Goal: Information Seeking & Learning: Learn about a topic

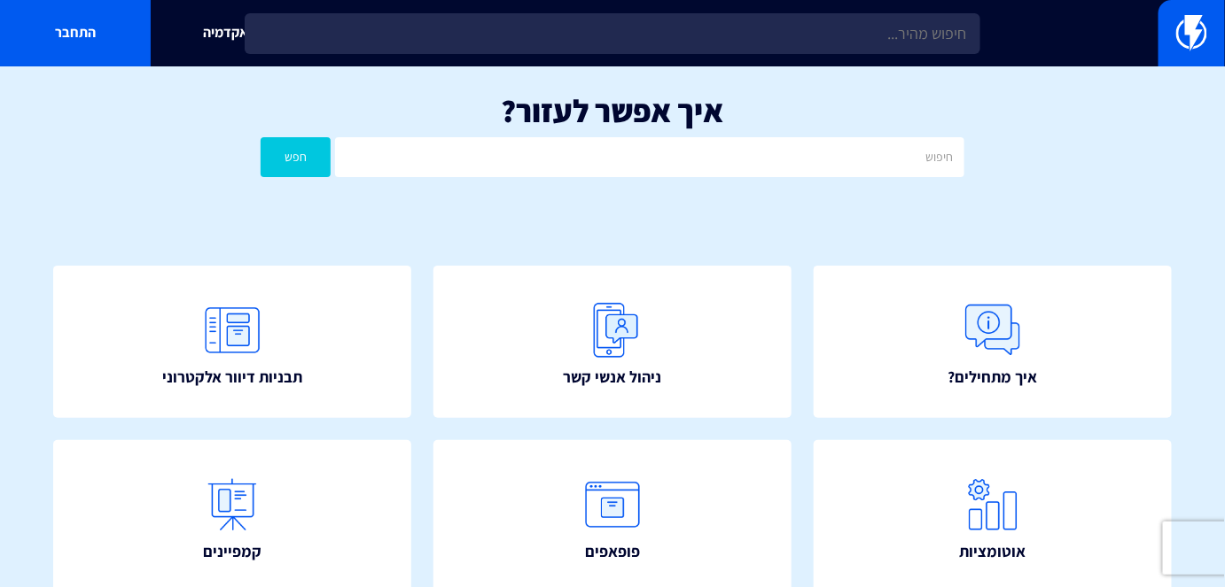
click at [603, 128] on h1 "איך אפשר לעזור?" at bounding box center [612, 110] width 1171 height 35
click at [619, 154] on input "text" at bounding box center [649, 157] width 628 height 40
type input "נסתר"
click at [331, 157] on form "נסתר חפש" at bounding box center [612, 157] width 703 height 40
click at [321, 151] on button "חפש" at bounding box center [296, 157] width 70 height 40
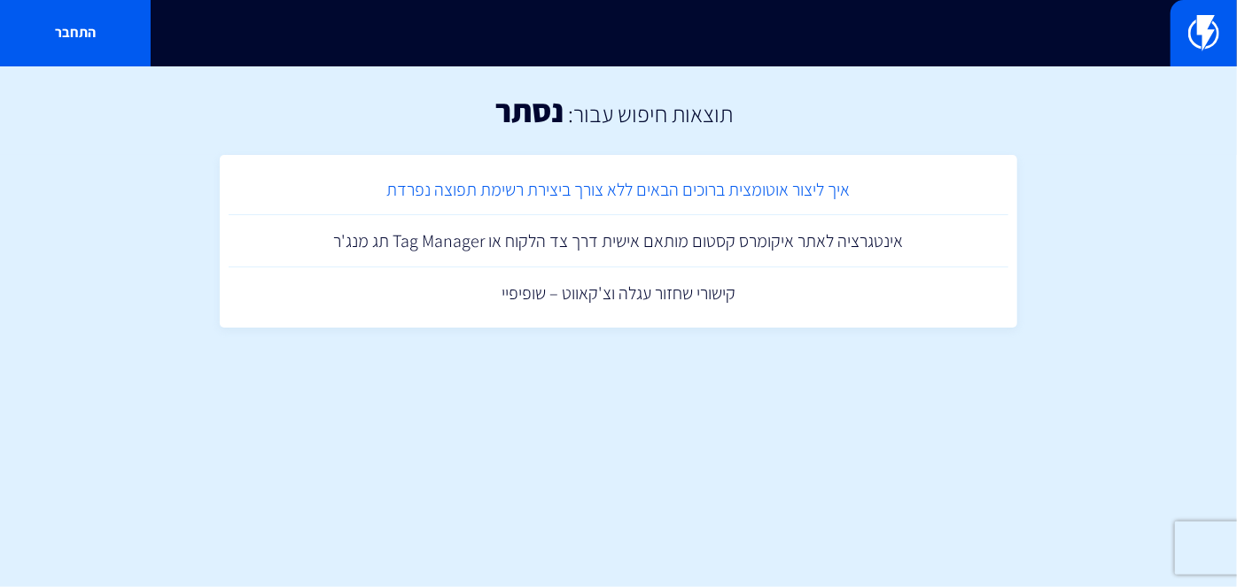
drag, startPoint x: 0, startPoint y: 0, endPoint x: 671, endPoint y: 175, distance: 693.3
click at [671, 175] on link "איך ליצור אוטומצית ברוכים הבאים ללא צורך ביצירת רשימת תפוצה נפרדת" at bounding box center [619, 190] width 780 height 52
